Goal: Book appointment/travel/reservation

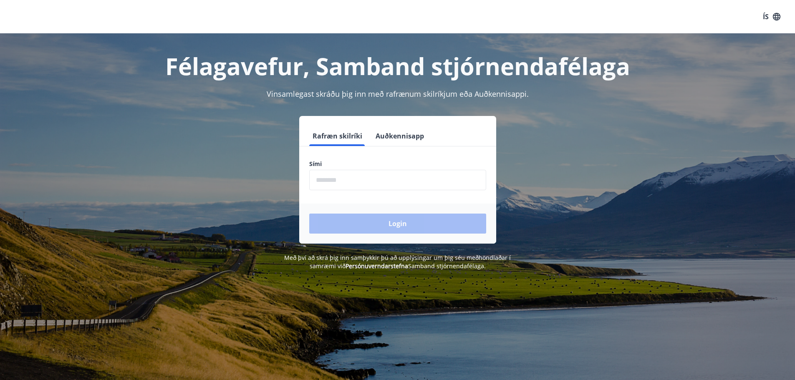
click at [338, 179] on input "phone" at bounding box center [397, 180] width 177 height 20
type input "********"
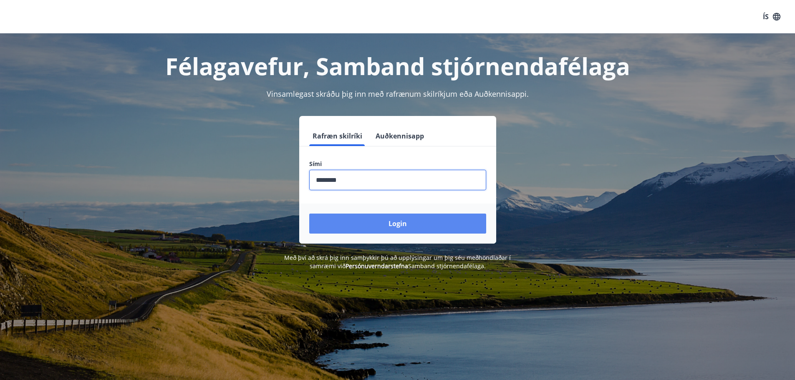
click at [362, 223] on button "Login" at bounding box center [397, 224] width 177 height 20
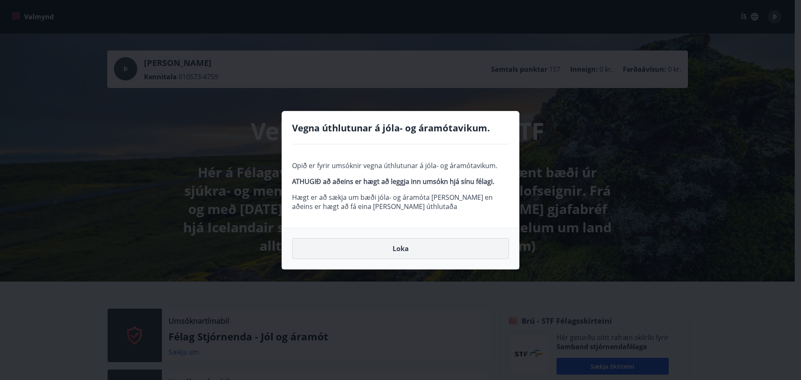
click at [400, 247] on button "Loka" at bounding box center [400, 248] width 217 height 21
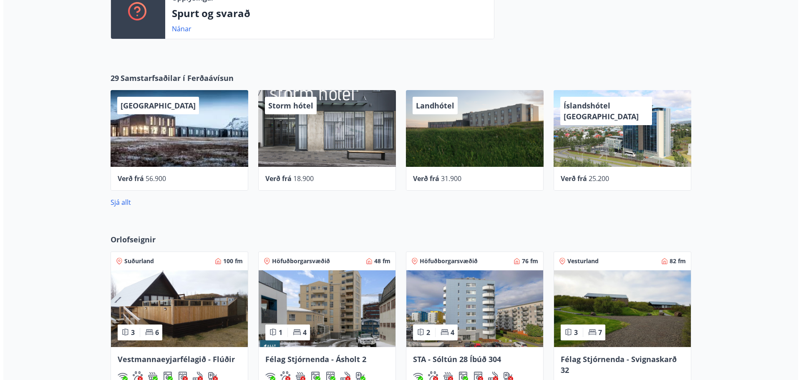
scroll to position [709, 0]
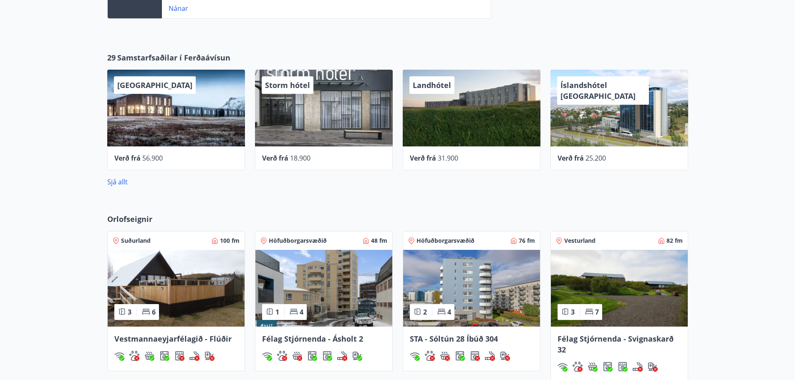
click at [159, 123] on div "UMI Hotel" at bounding box center [176, 108] width 138 height 77
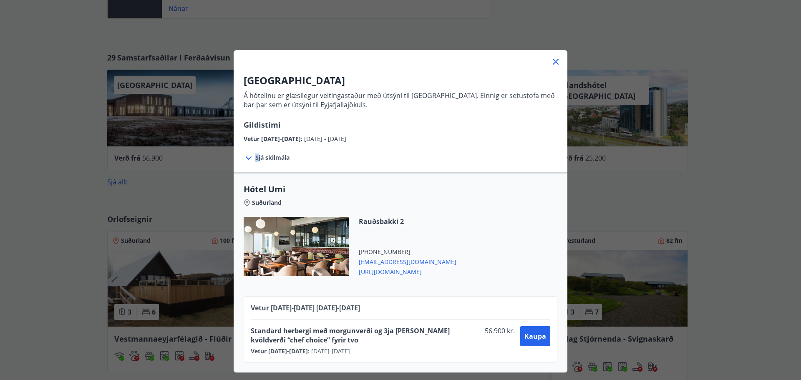
click at [255, 159] on span "Sjá skilmála" at bounding box center [272, 158] width 34 height 8
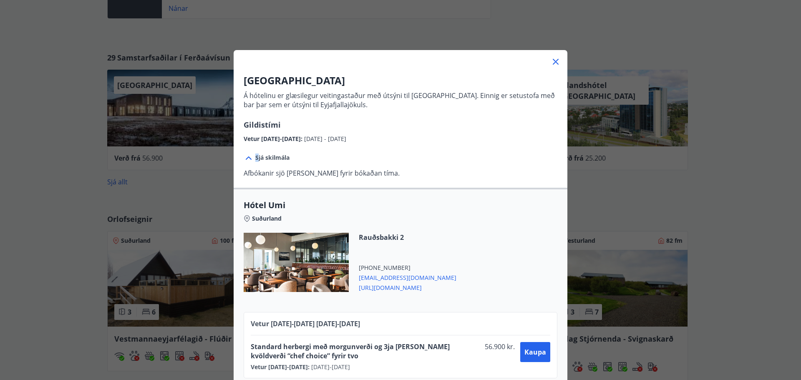
scroll to position [15, 0]
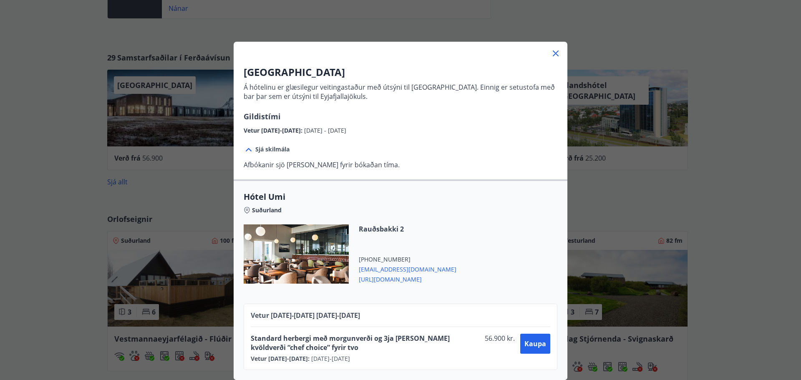
click at [304, 254] on div at bounding box center [296, 253] width 105 height 59
click at [551, 48] on icon at bounding box center [556, 53] width 10 height 10
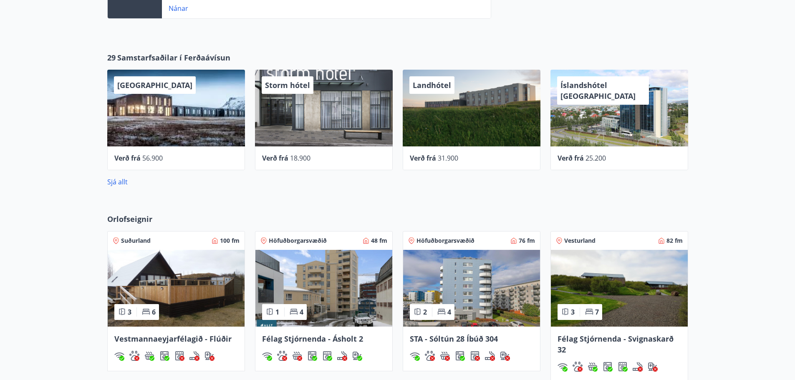
click at [322, 123] on div "Storm hótel" at bounding box center [324, 108] width 138 height 77
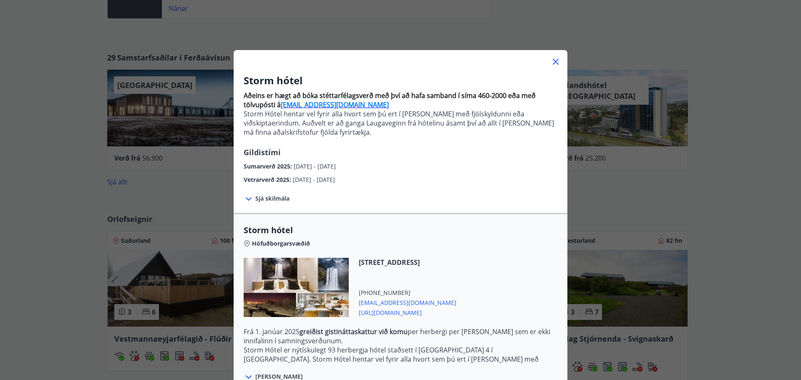
click at [551, 60] on icon at bounding box center [556, 62] width 10 height 10
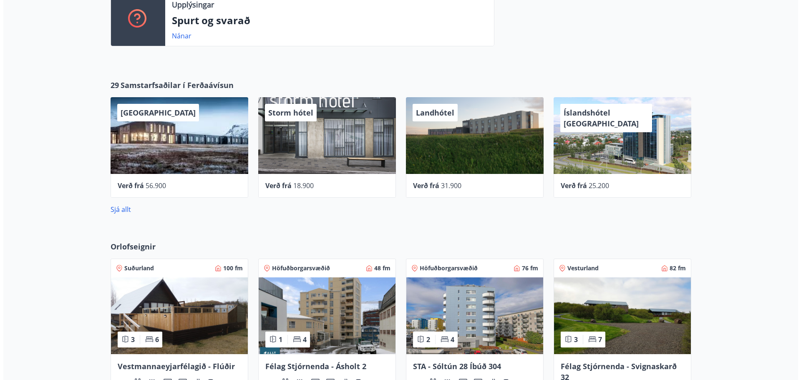
scroll to position [667, 0]
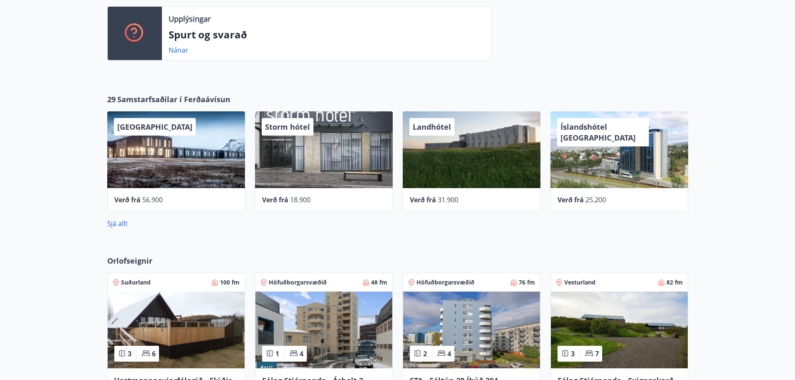
click at [469, 153] on div "Landhótel" at bounding box center [472, 149] width 138 height 77
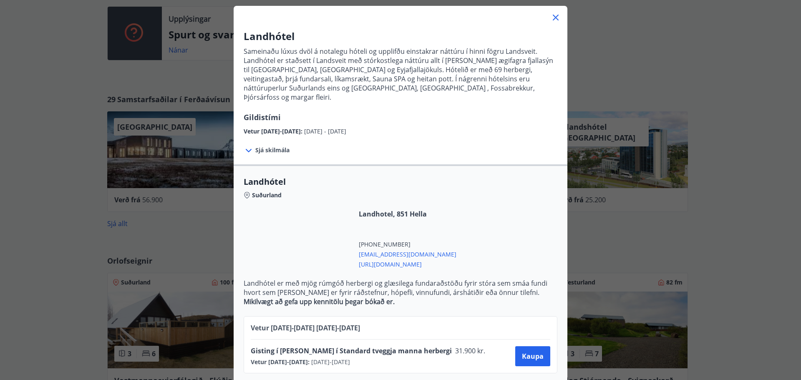
scroll to position [45, 0]
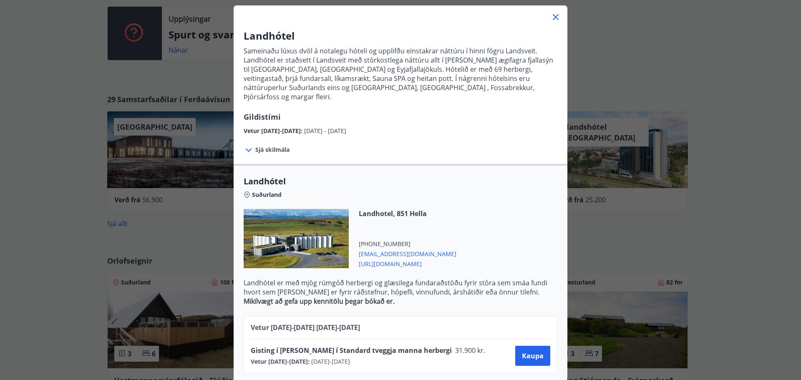
click at [554, 18] on icon at bounding box center [556, 17] width 10 height 10
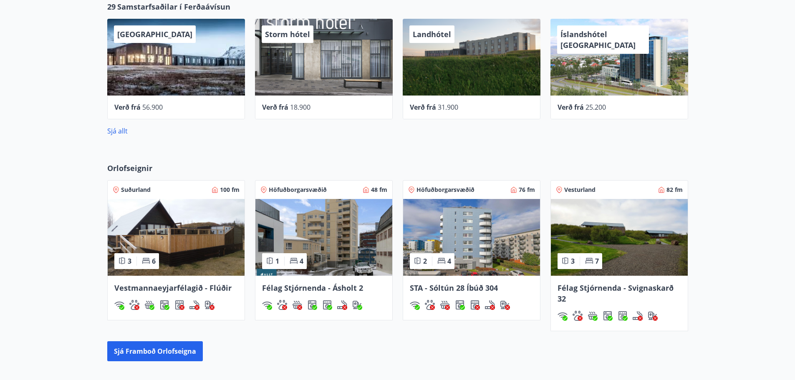
scroll to position [793, 0]
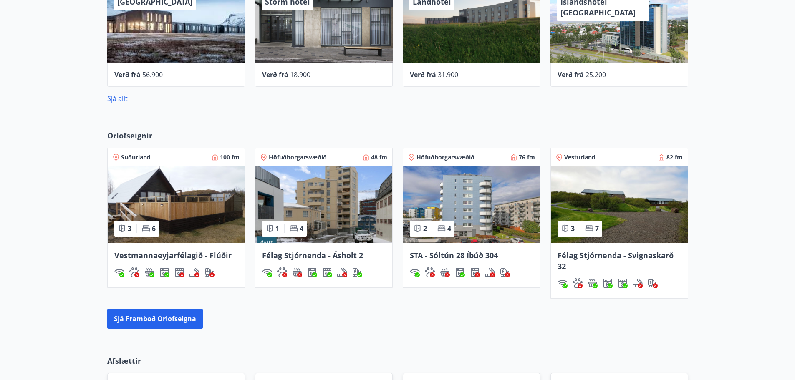
click at [193, 219] on img at bounding box center [176, 204] width 137 height 77
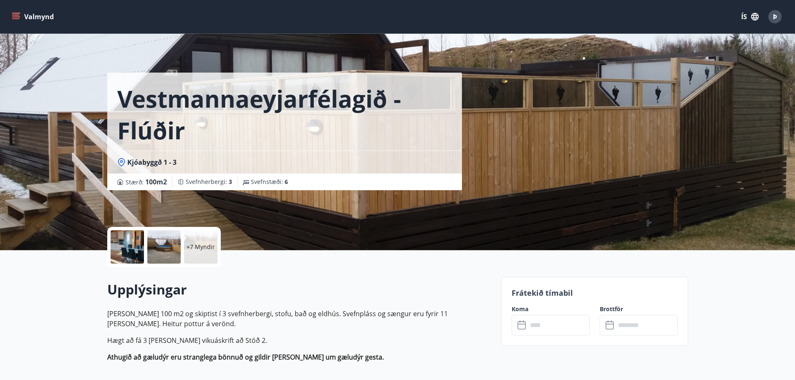
click at [565, 185] on div "Vestmannaeyjarfélagið - Flúðir Kjóabyggð 1 - 3 Stærð : 100 m2 Svefnherbergi : 3…" at bounding box center [397, 125] width 581 height 250
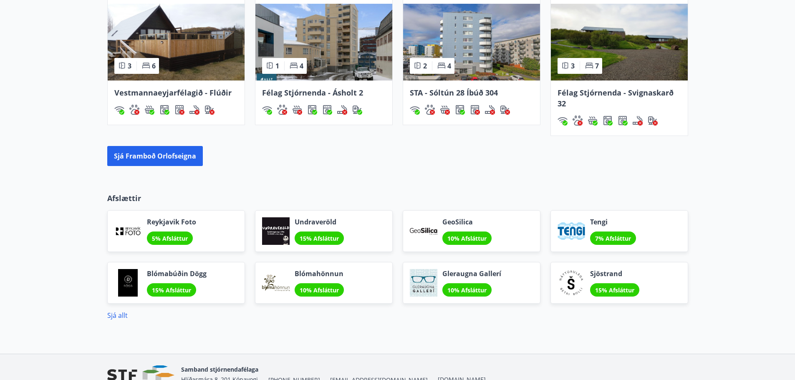
scroll to position [999, 0]
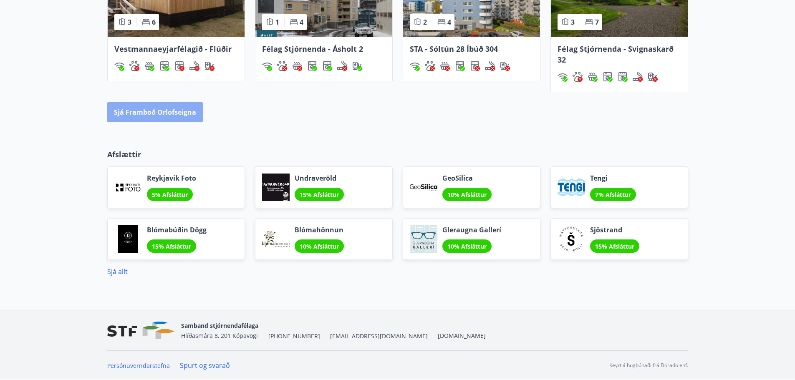
click at [156, 110] on button "Sjá framboð orlofseigna" at bounding box center [155, 112] width 96 height 20
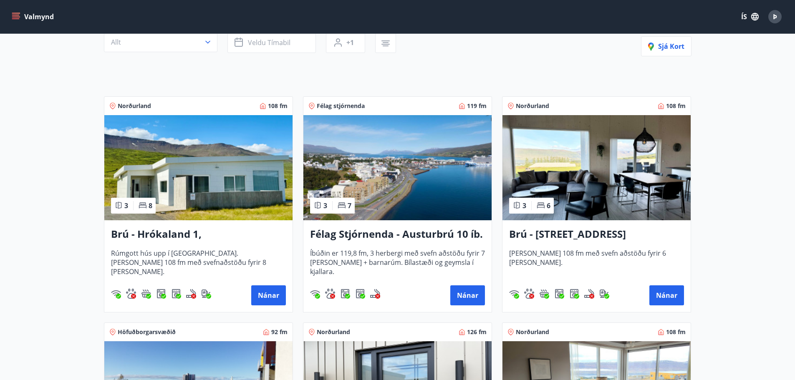
scroll to position [125, 0]
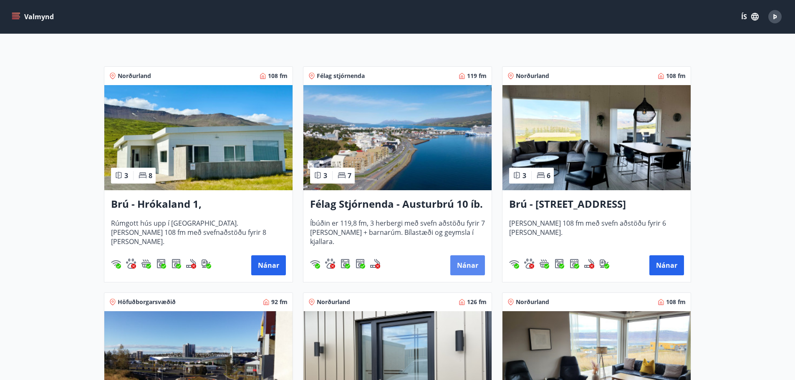
click at [466, 261] on button "Nánar" at bounding box center [467, 265] width 35 height 20
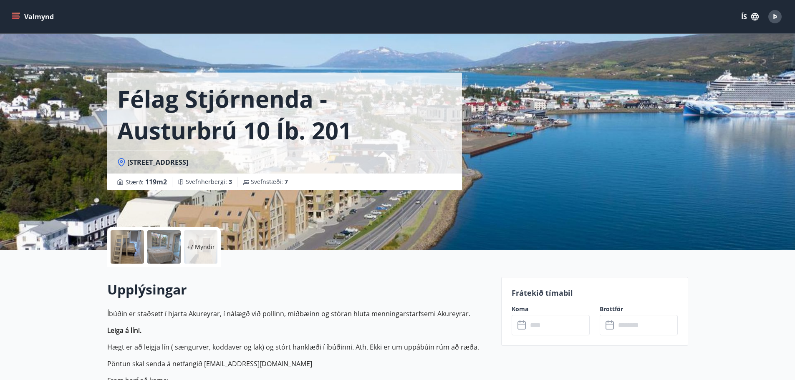
click at [135, 242] on div at bounding box center [127, 246] width 33 height 33
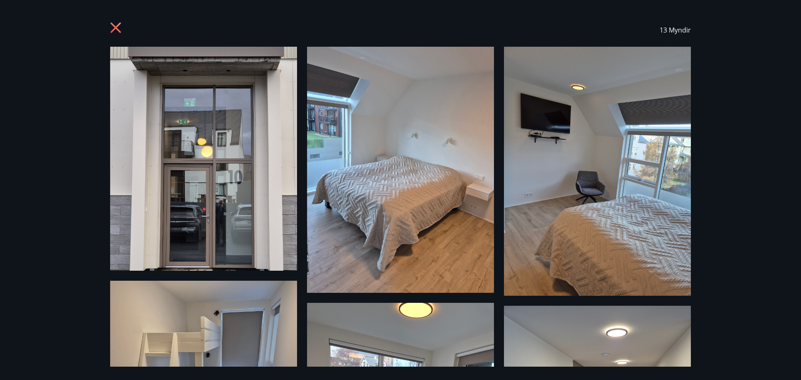
click at [113, 27] on icon at bounding box center [116, 28] width 13 height 13
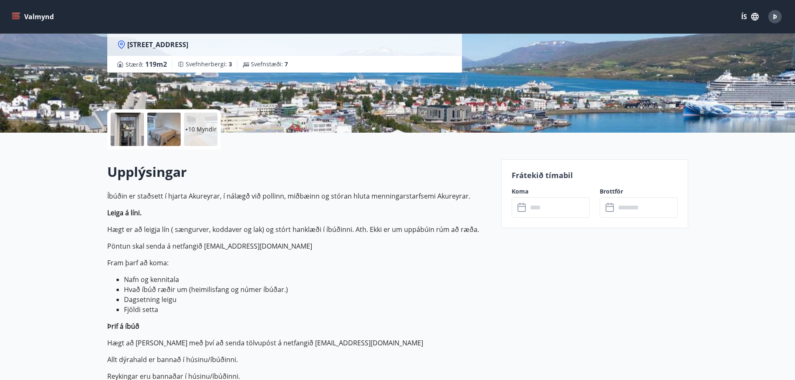
scroll to position [167, 0]
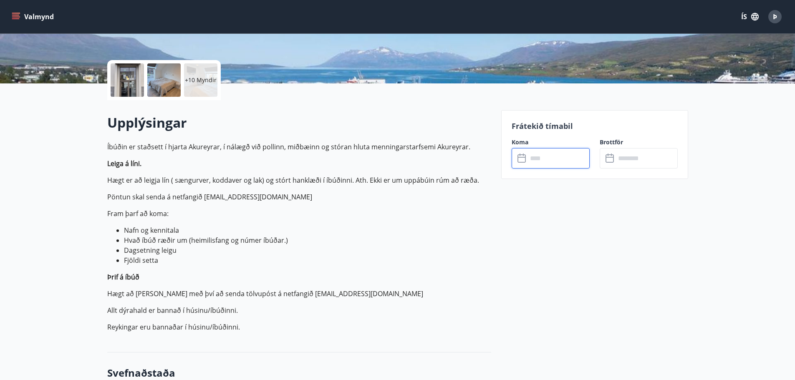
click at [558, 159] on input "text" at bounding box center [558, 158] width 62 height 20
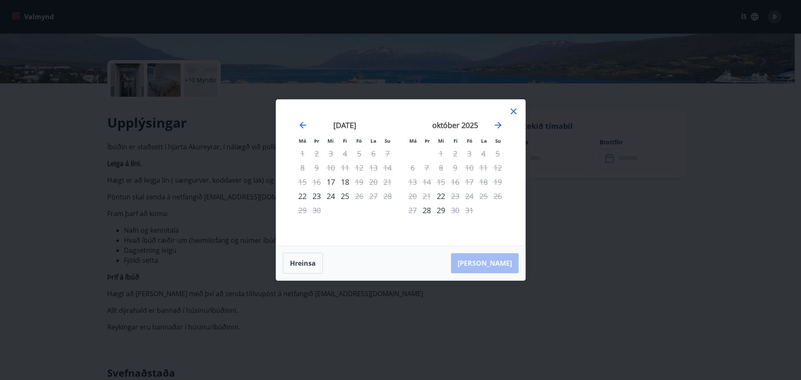
click at [512, 111] on icon at bounding box center [513, 111] width 10 height 10
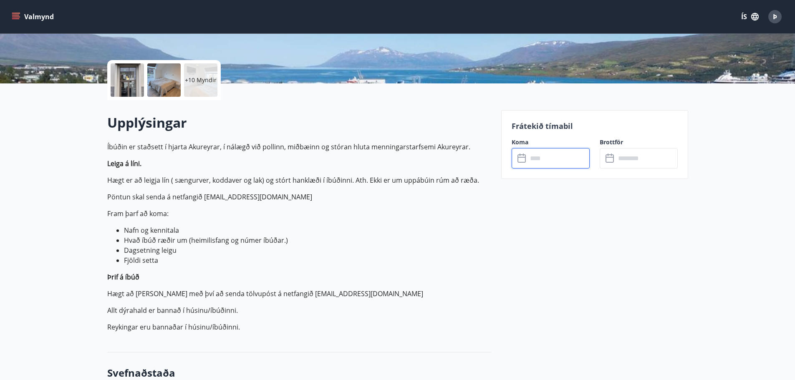
click at [540, 165] on input "text" at bounding box center [558, 158] width 62 height 20
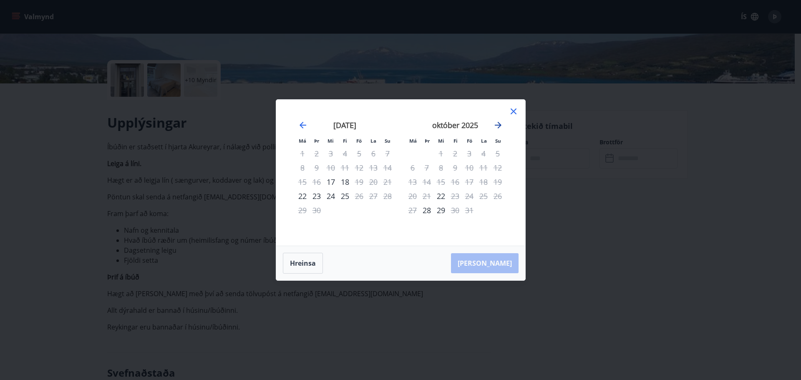
click at [496, 124] on icon "Move forward to switch to the next month." at bounding box center [498, 125] width 10 height 10
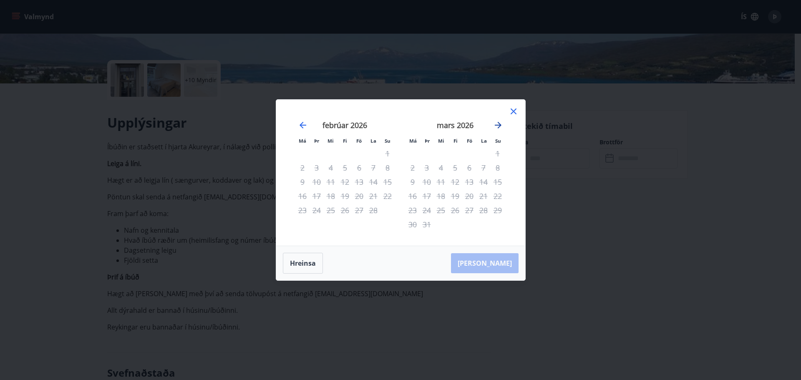
click at [496, 124] on icon "Move forward to switch to the next month." at bounding box center [498, 125] width 10 height 10
click at [298, 125] on icon "Move backward to switch to the previous month." at bounding box center [303, 125] width 10 height 10
click at [299, 125] on icon "Move backward to switch to the previous month." at bounding box center [303, 125] width 10 height 10
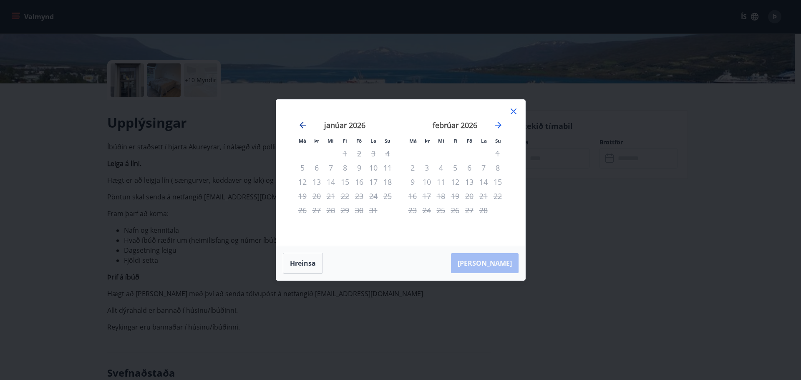
click at [300, 126] on icon "Move backward to switch to the previous month." at bounding box center [302, 125] width 7 height 7
click at [301, 124] on icon "Move backward to switch to the previous month." at bounding box center [302, 125] width 7 height 7
click at [512, 108] on icon at bounding box center [513, 111] width 10 height 10
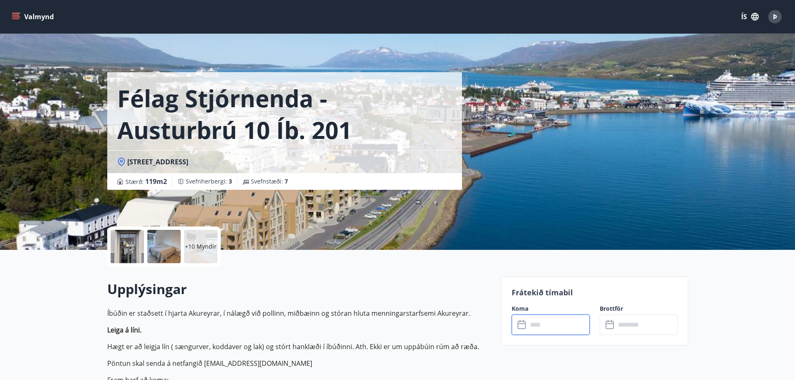
scroll to position [0, 0]
